Goal: Information Seeking & Learning: Learn about a topic

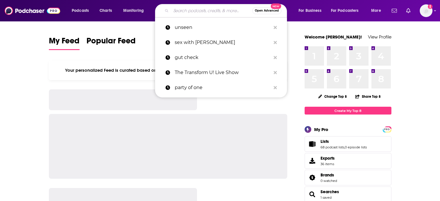
click at [187, 14] on input "Search podcasts, credits, & more..." at bounding box center [211, 10] width 81 height 9
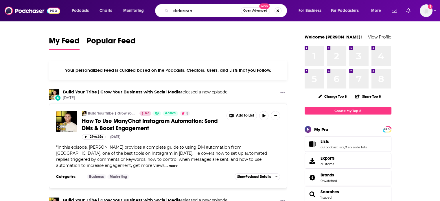
type input "delorean"
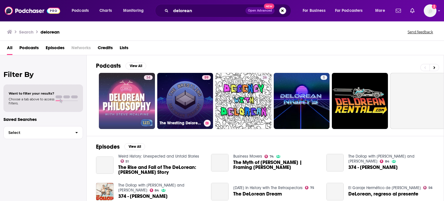
click at [195, 91] on link "59 The Wrestling Delorean Podcast" at bounding box center [185, 101] width 56 height 56
